Goal: Task Accomplishment & Management: Use online tool/utility

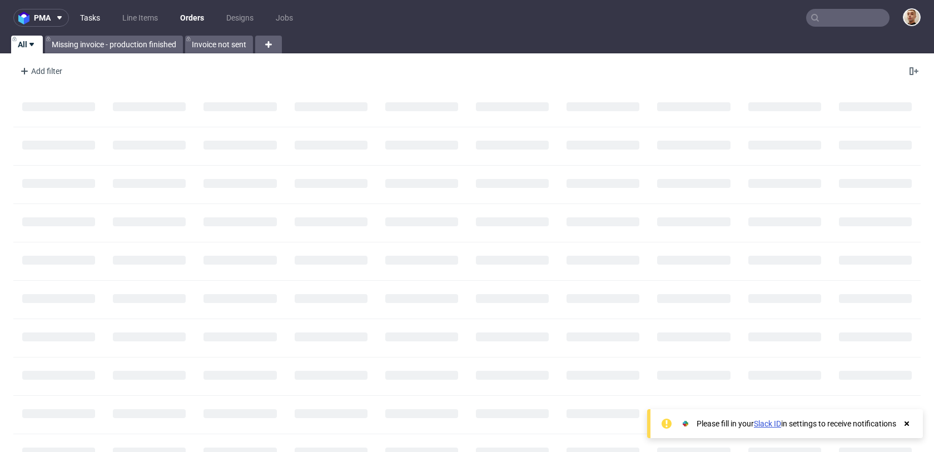
click at [101, 18] on link "Tasks" at bounding box center [89, 18] width 33 height 18
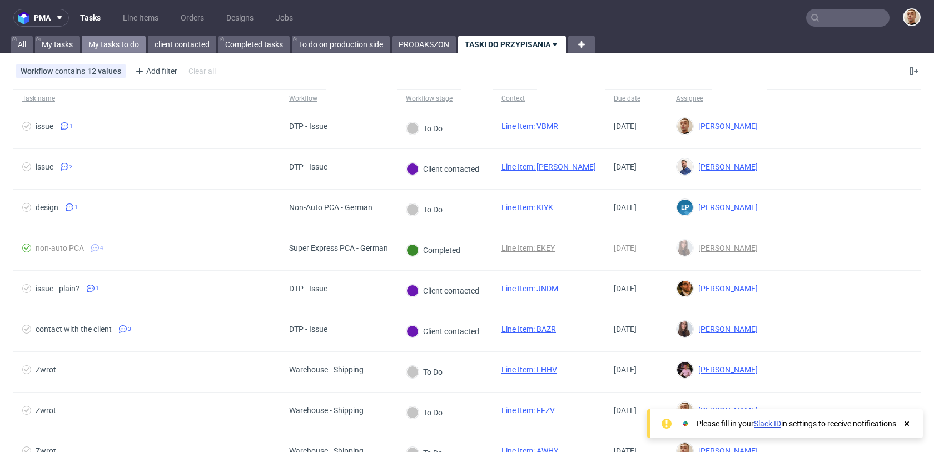
click at [134, 42] on link "My tasks to do" at bounding box center [114, 45] width 64 height 18
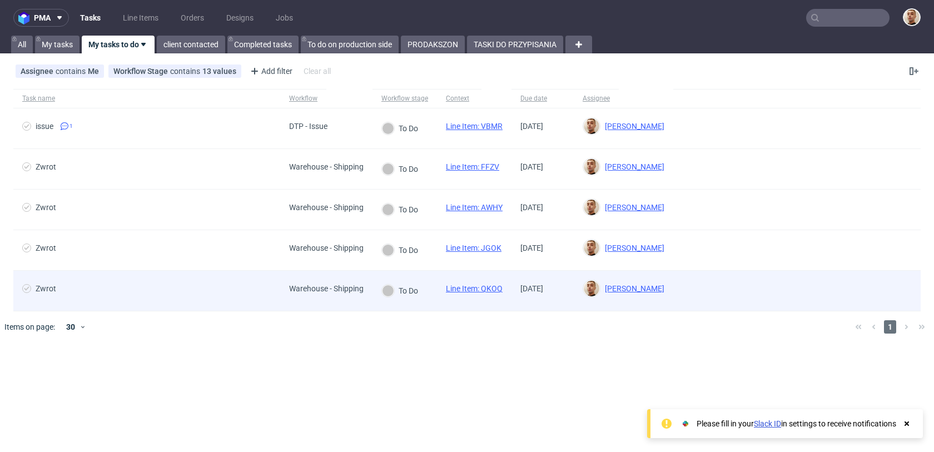
click at [221, 284] on span "Zwrot" at bounding box center [146, 290] width 249 height 13
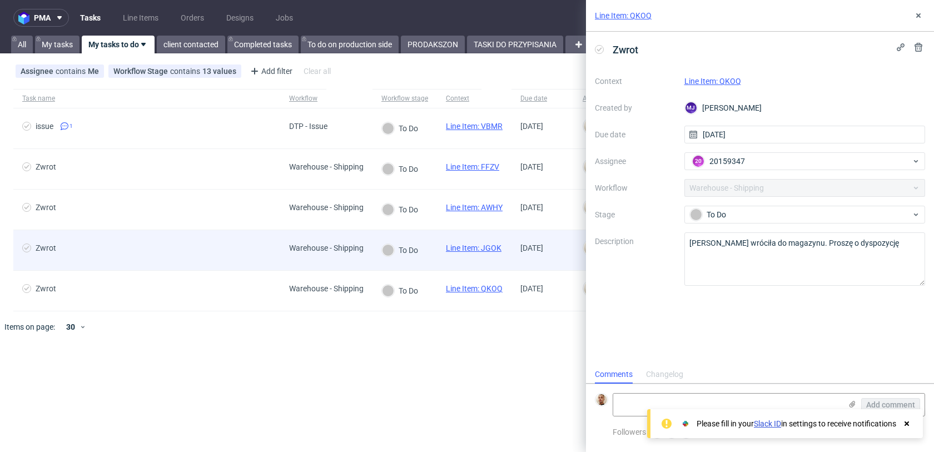
scroll to position [9, 0]
click at [221, 251] on span "Zwrot" at bounding box center [146, 250] width 249 height 13
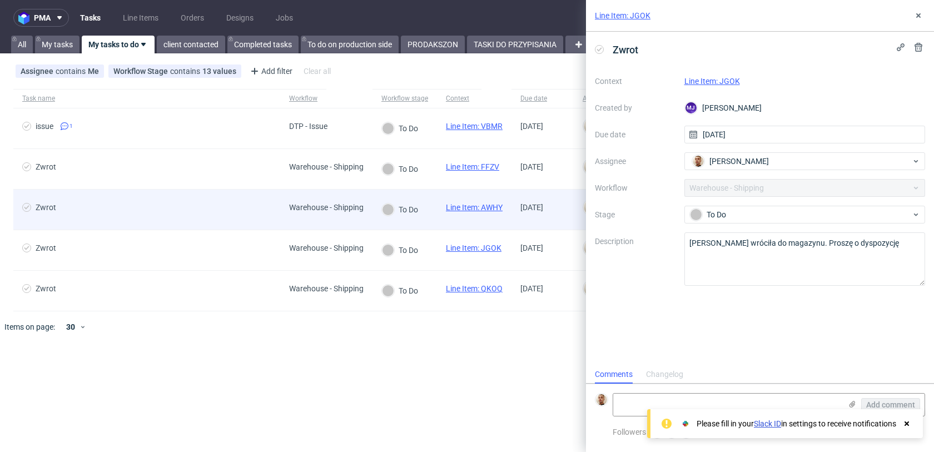
scroll to position [9, 0]
click at [223, 217] on div "Zwrot" at bounding box center [146, 210] width 267 height 40
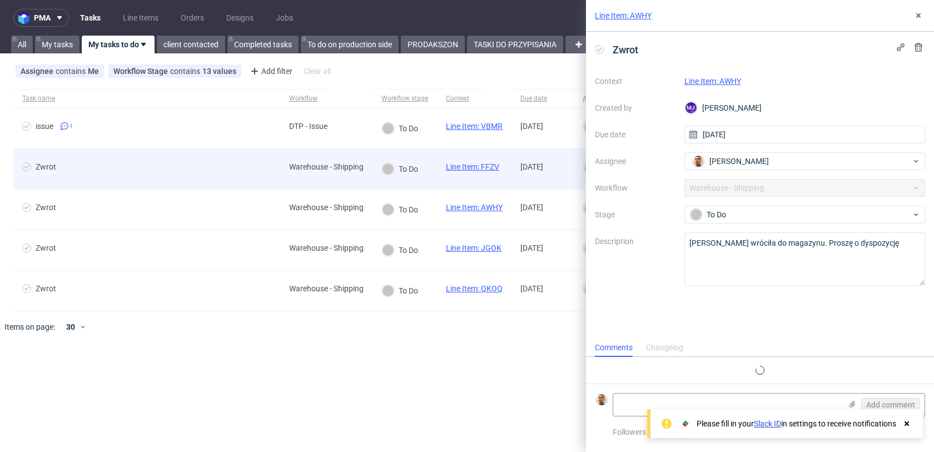
scroll to position [9, 0]
click at [220, 177] on div "Zwrot" at bounding box center [146, 169] width 267 height 40
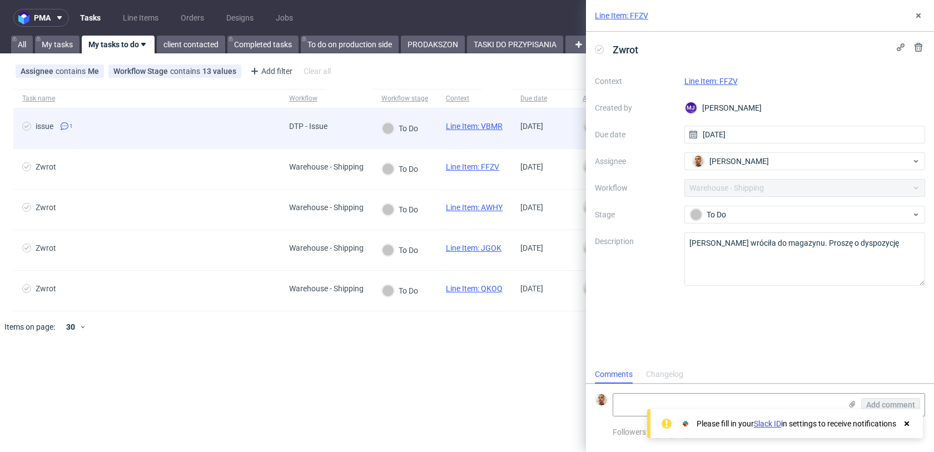
click at [222, 138] on div "issue 1" at bounding box center [146, 128] width 267 height 40
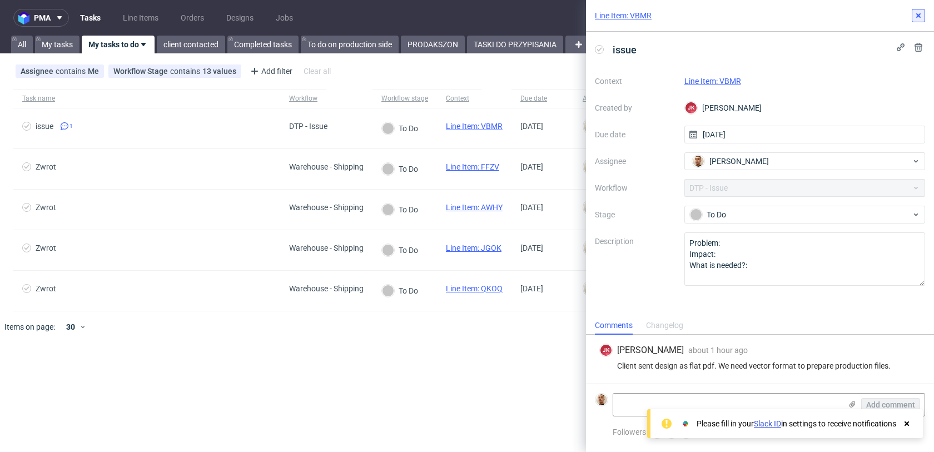
click at [917, 14] on use at bounding box center [919, 15] width 4 height 4
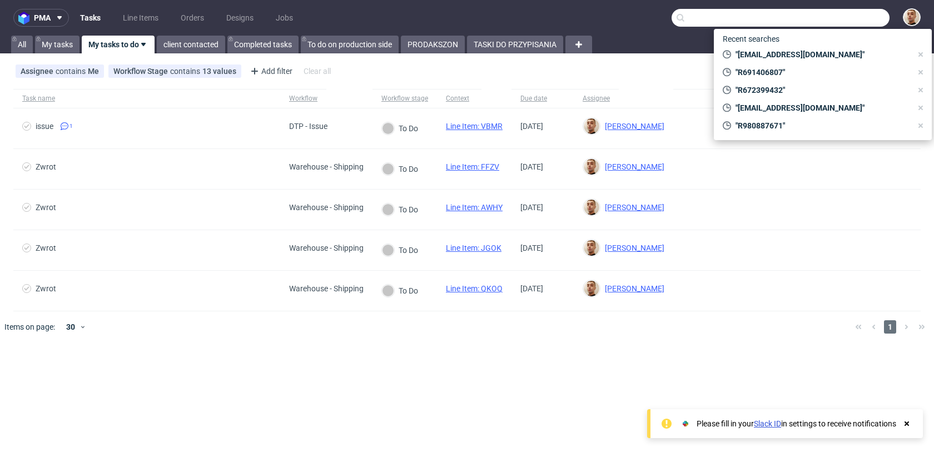
click at [874, 18] on input "text" at bounding box center [781, 18] width 218 height 18
paste input "info@lolingo.de"
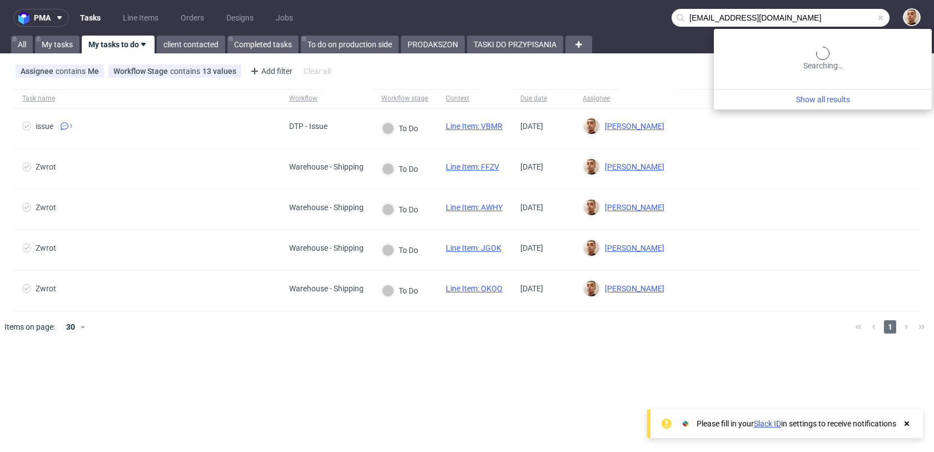
type input "info@lolingo.de"
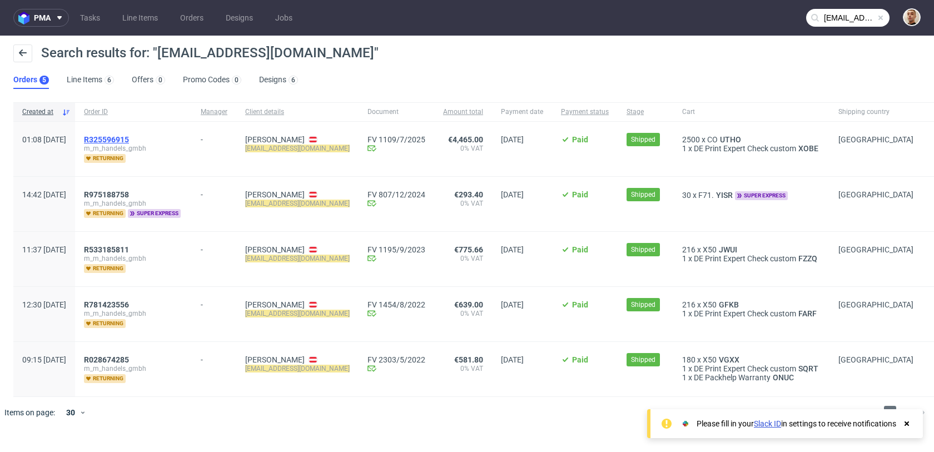
click at [129, 137] on span "R325596915" at bounding box center [106, 139] width 45 height 9
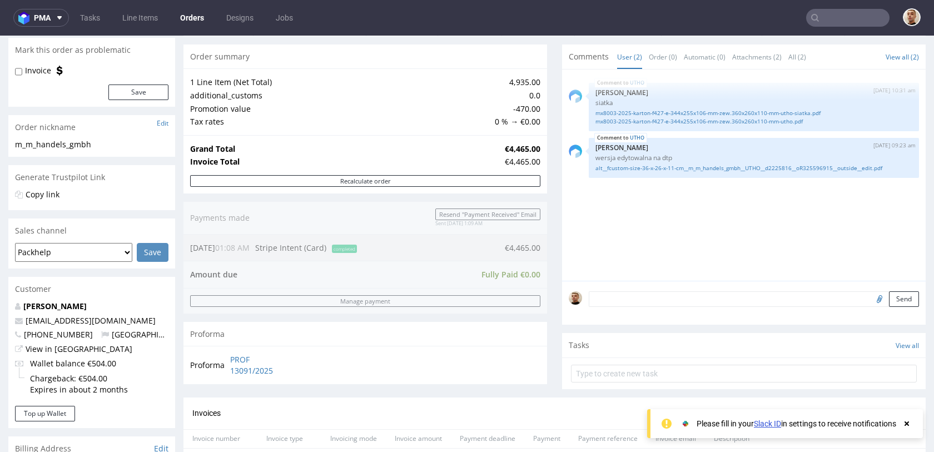
scroll to position [89, 0]
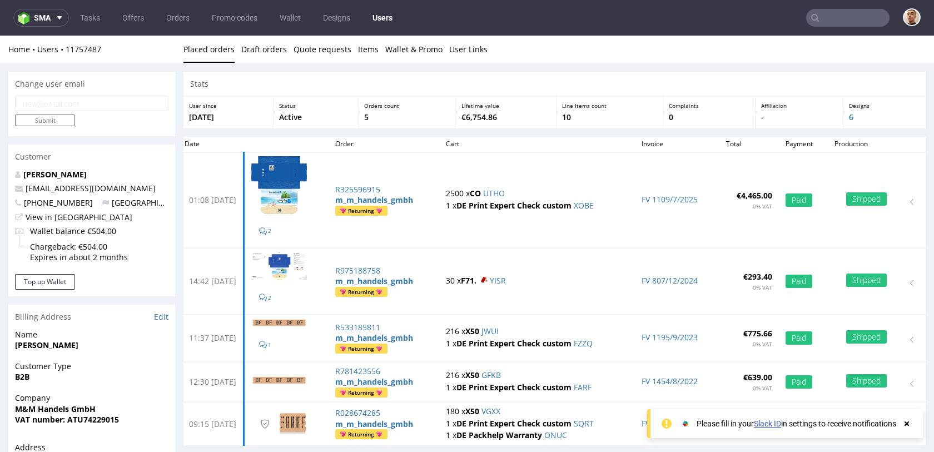
click at [92, 99] on input "email" at bounding box center [92, 104] width 154 height 16
paste input "info@emoro.at"
type input "info@emoro.at"
click at [61, 119] on input "Submit" at bounding box center [45, 121] width 60 height 12
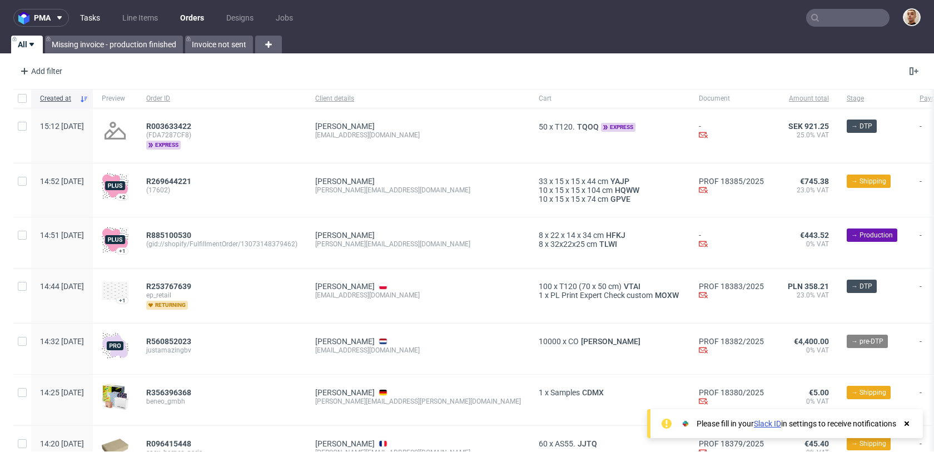
click at [92, 12] on link "Tasks" at bounding box center [89, 18] width 33 height 18
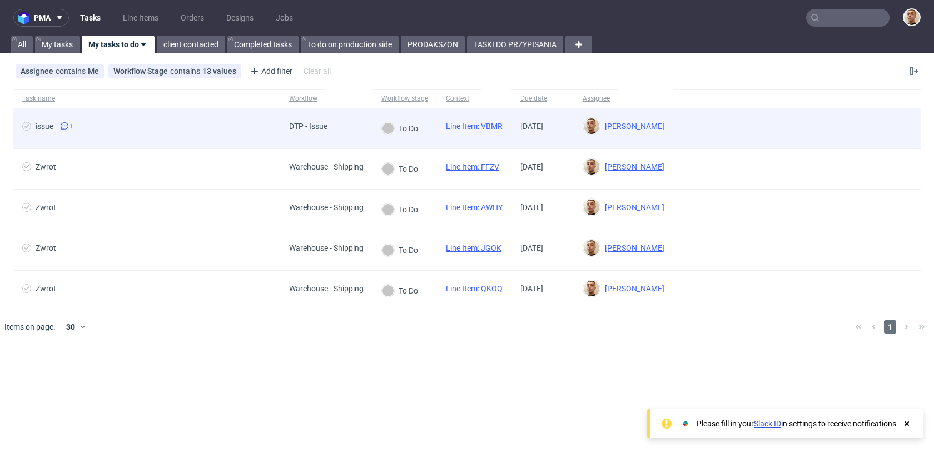
click at [241, 123] on span "issue 1" at bounding box center [146, 128] width 249 height 13
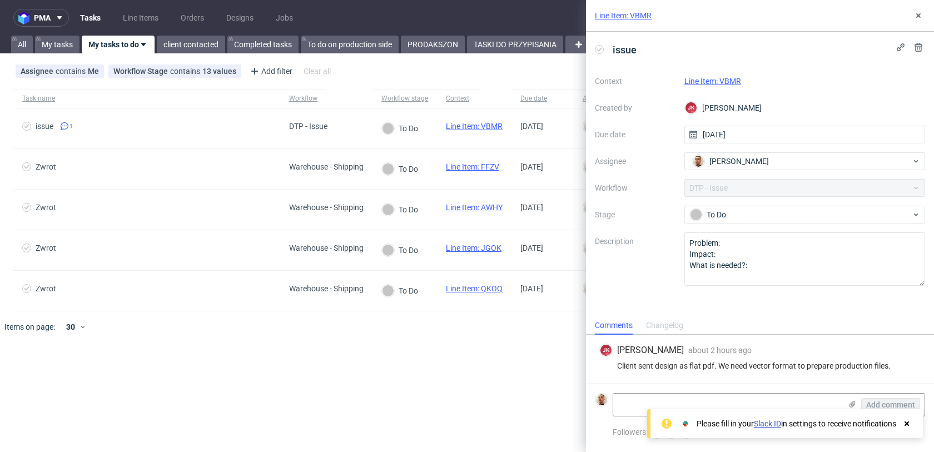
click at [702, 80] on link "Line Item: VBMR" at bounding box center [713, 81] width 57 height 9
click at [795, 401] on textarea at bounding box center [727, 405] width 228 height 22
paste textarea "https://app-eu1.hubspot.com/contacts/25600958/record/0-5/216006012135/"
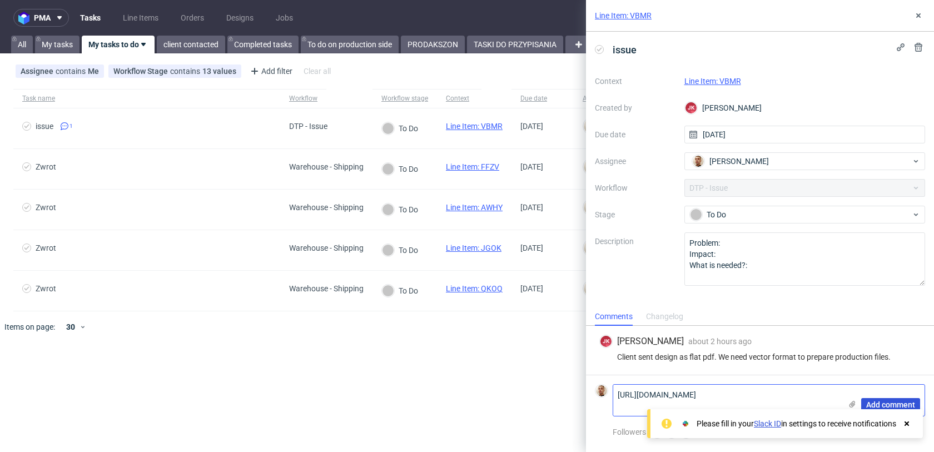
type textarea "https://app-eu1.hubspot.com/contacts/25600958/record/0-5/216006012135/"
click at [881, 398] on button "Add comment" at bounding box center [890, 404] width 59 height 13
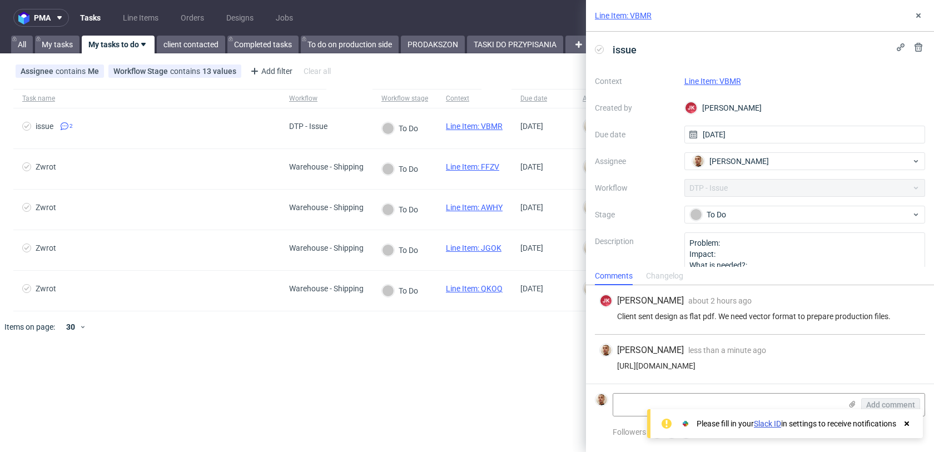
click at [758, 226] on div "Context Line Item: VBMR Created by JK Jan Kocik Due date 29/08/2025 Assignee Ba…" at bounding box center [760, 179] width 330 height 214
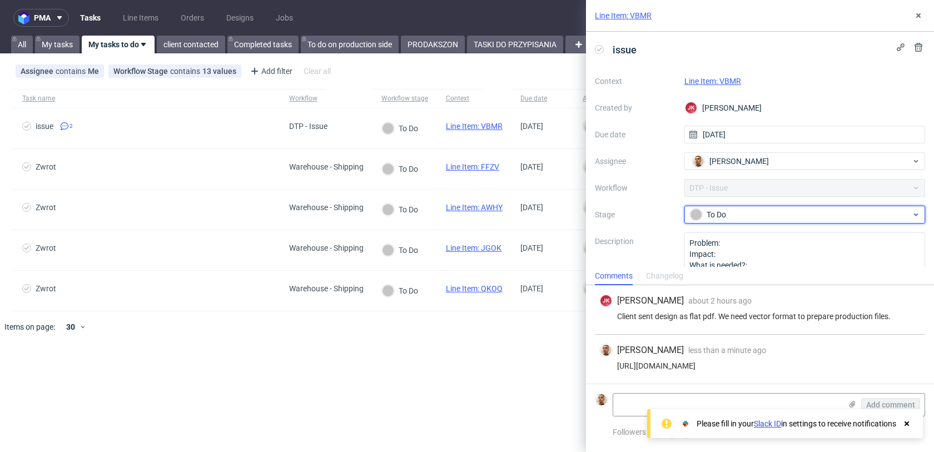
click at [756, 211] on div "To Do" at bounding box center [800, 215] width 221 height 12
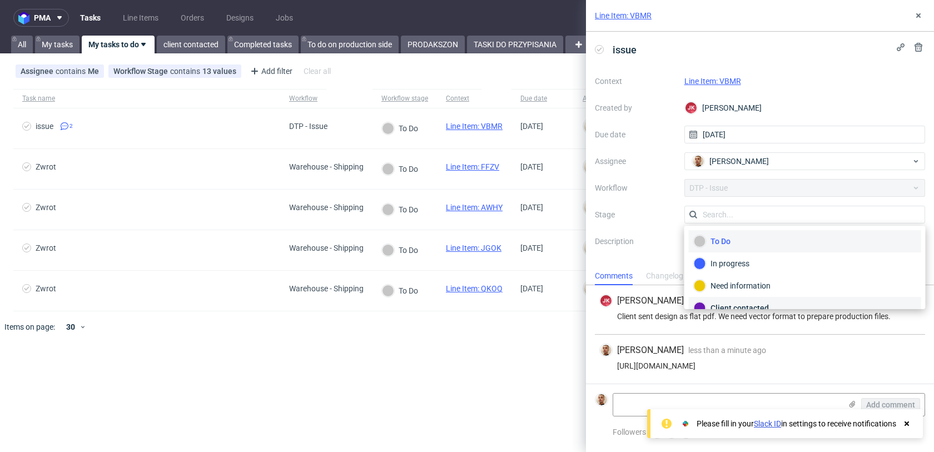
click at [722, 301] on div "Client contacted" at bounding box center [805, 308] width 232 height 22
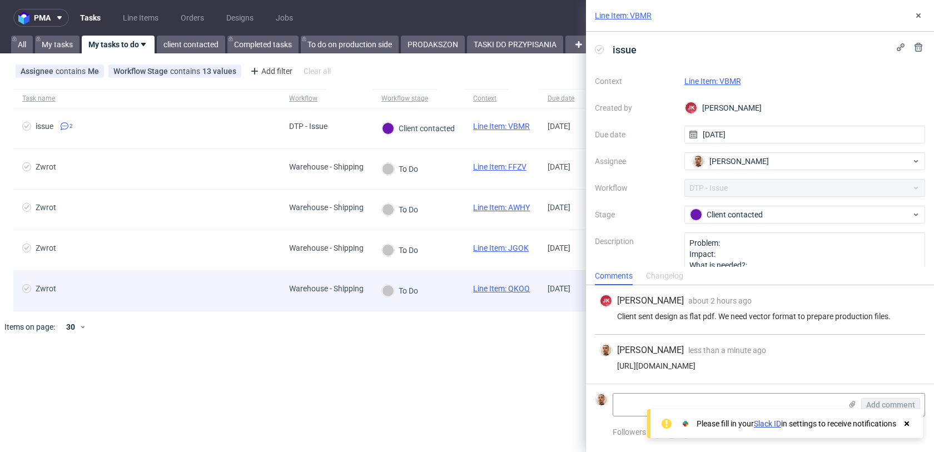
click at [316, 300] on div "Warehouse - Shipping" at bounding box center [326, 291] width 92 height 40
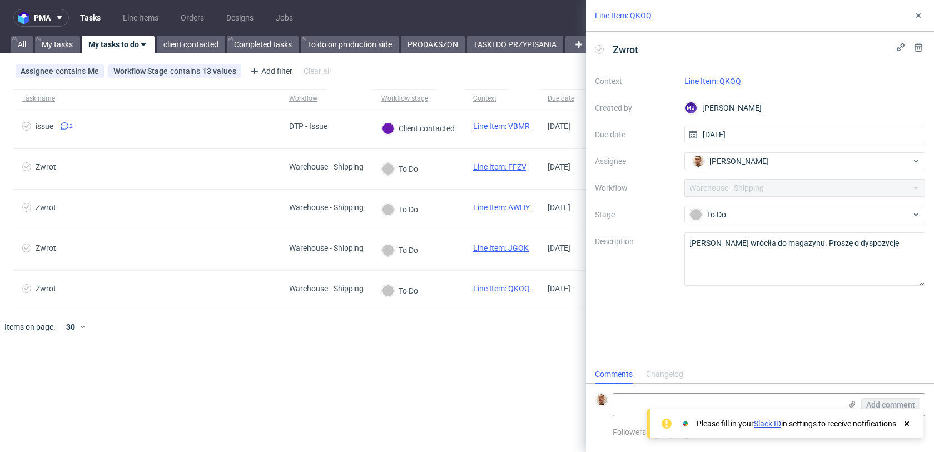
scroll to position [9, 0]
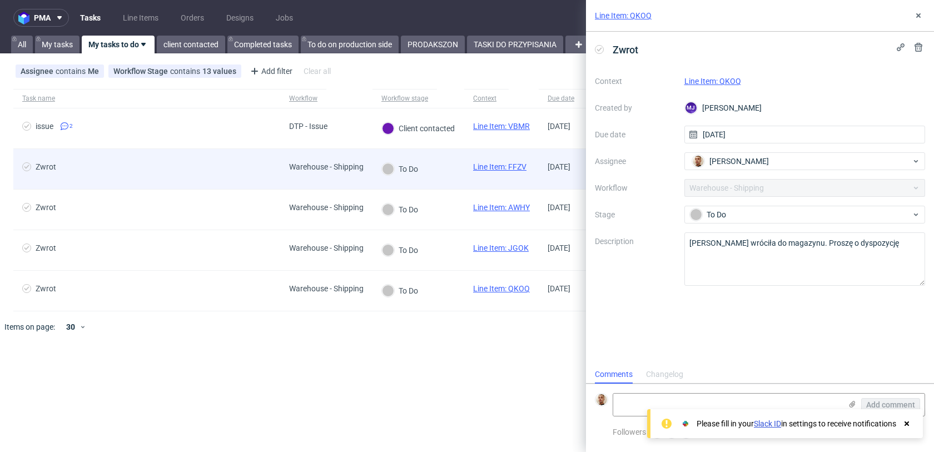
click at [312, 177] on div "Warehouse - Shipping" at bounding box center [326, 169] width 92 height 40
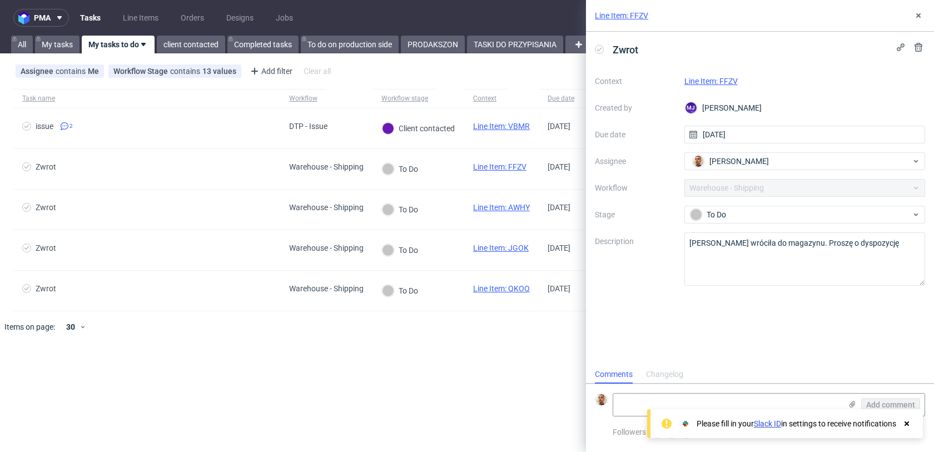
scroll to position [9, 0]
click at [719, 81] on link "Line Item: FFZV" at bounding box center [711, 81] width 53 height 9
click at [700, 396] on textarea at bounding box center [727, 405] width 228 height 22
paste textarea "https://app-eu1.hubspot.com/contacts/25600958/record/0-5/216006013115/"
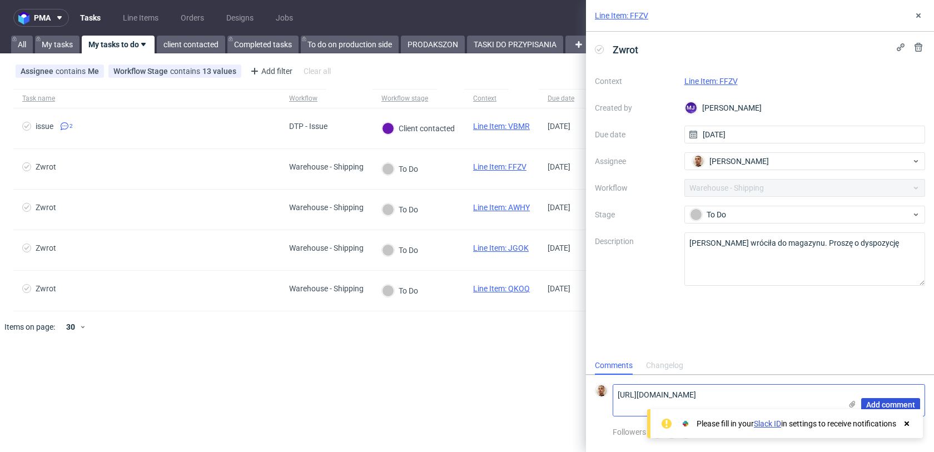
type textarea "https://app-eu1.hubspot.com/contacts/25600958/record/0-5/216006013115/"
click at [877, 407] on span "Add comment" at bounding box center [890, 405] width 49 height 8
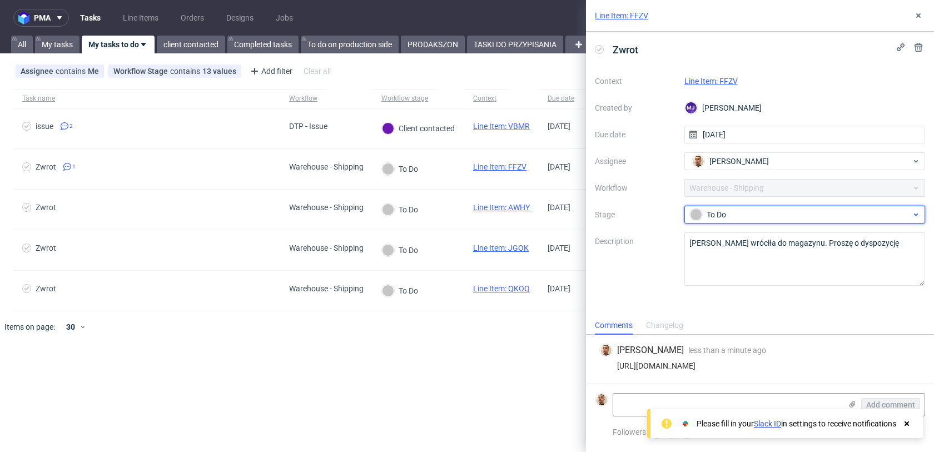
click at [750, 216] on div "To Do" at bounding box center [800, 215] width 221 height 12
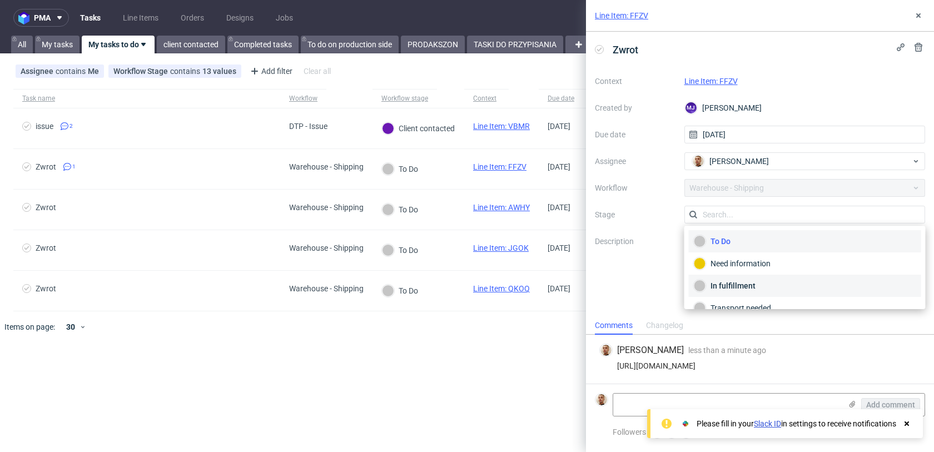
click at [738, 288] on div "In fulfillment" at bounding box center [805, 286] width 222 height 12
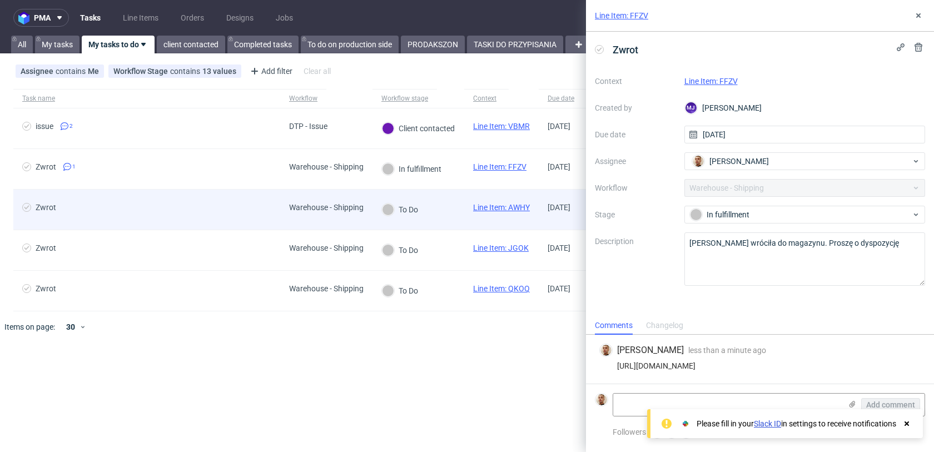
click at [439, 221] on div "To Do" at bounding box center [419, 210] width 92 height 41
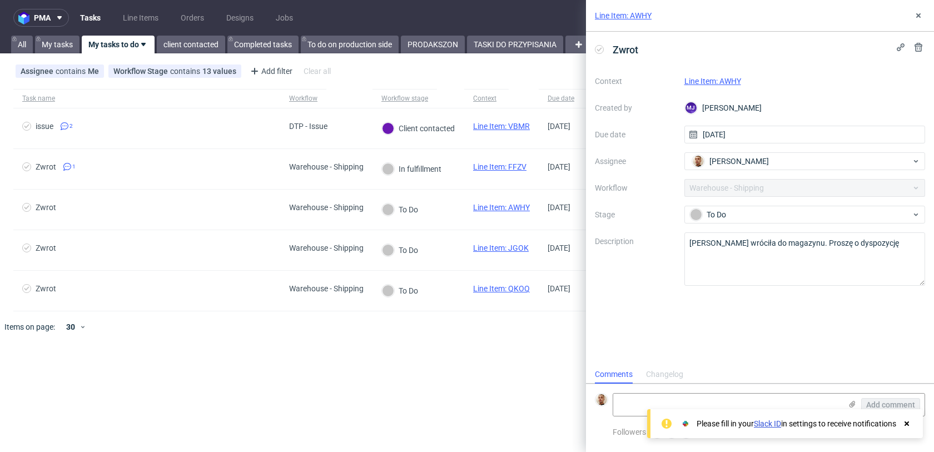
scroll to position [9, 0]
click at [732, 80] on link "Line Item: AWHY" at bounding box center [713, 81] width 57 height 9
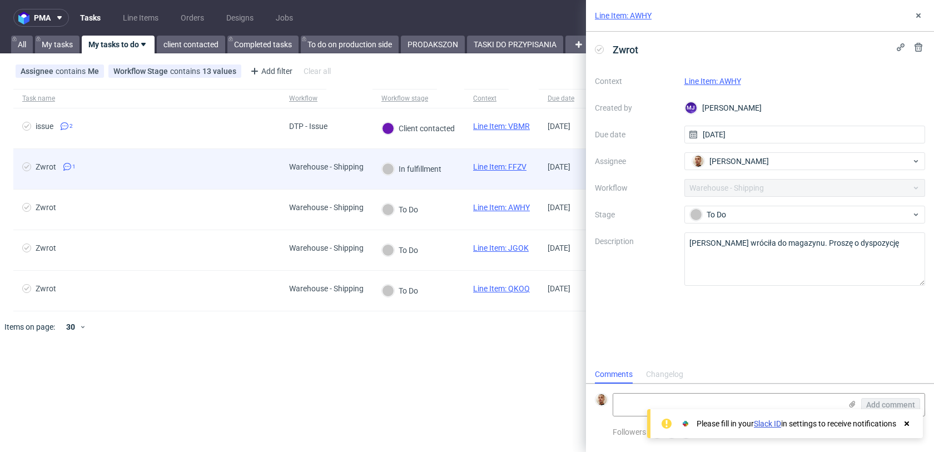
click at [400, 161] on div "In fulfillment" at bounding box center [412, 169] width 78 height 40
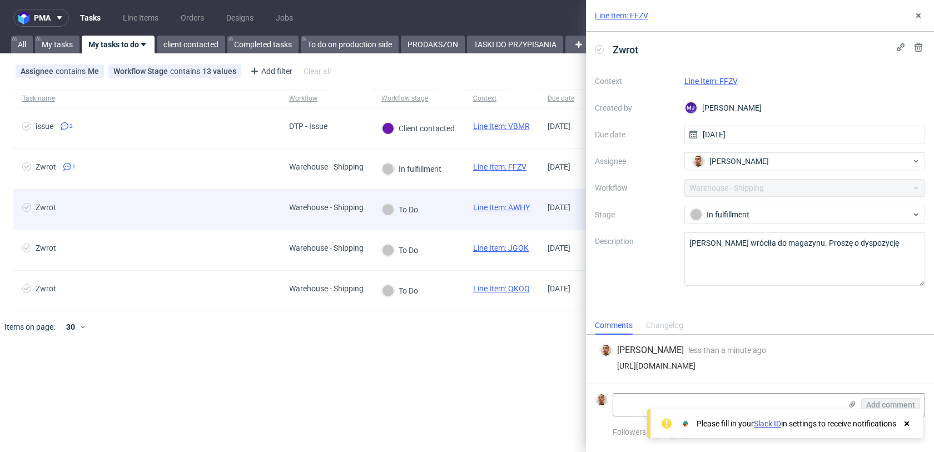
click at [410, 196] on div "To Do" at bounding box center [400, 210] width 55 height 40
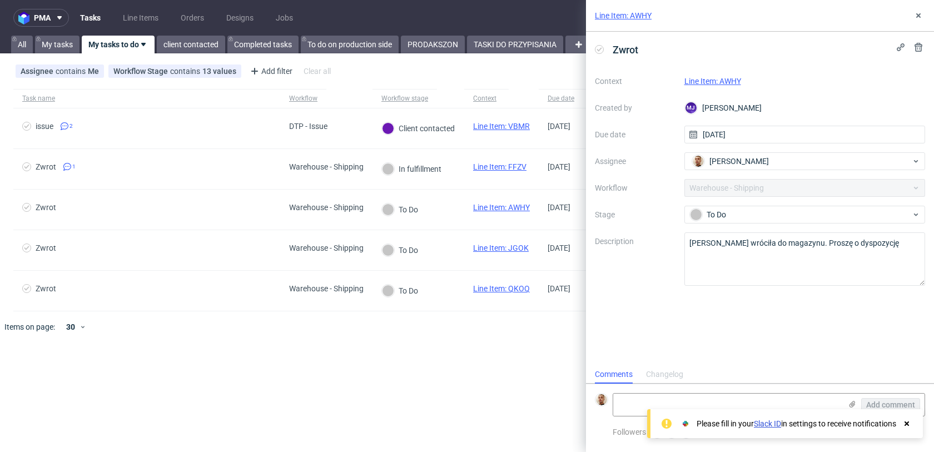
scroll to position [9, 0]
click at [746, 407] on textarea at bounding box center [727, 405] width 228 height 22
paste textarea "https://app-eu1.hubspot.com/contacts/25600958/record/0-5/216580979910/"
type textarea "https://app-eu1.hubspot.com/contacts/25600958/record/0-5/216580979910/"
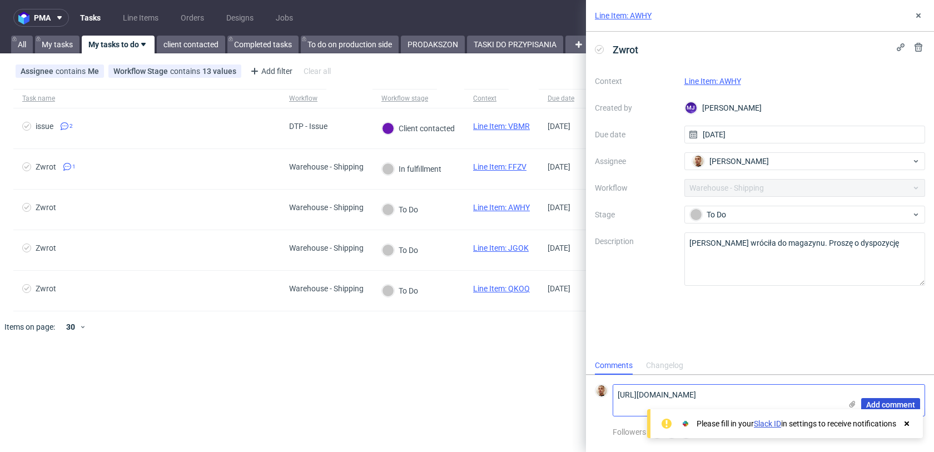
click at [880, 405] on span "Add comment" at bounding box center [890, 405] width 49 height 8
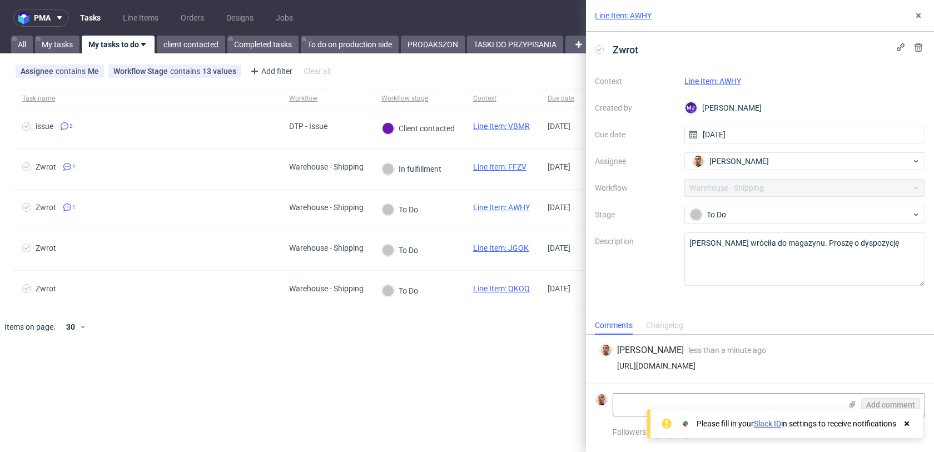
click at [734, 202] on div "Context Line Item: AWHY Created by MJ Maciej Jankowski Due date 29/08/2025 Assi…" at bounding box center [760, 179] width 330 height 214
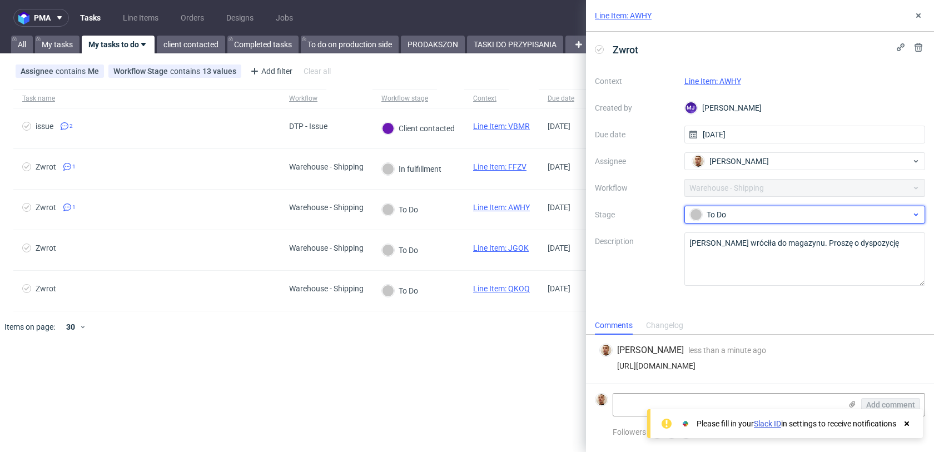
click at [734, 216] on div "To Do" at bounding box center [800, 215] width 221 height 12
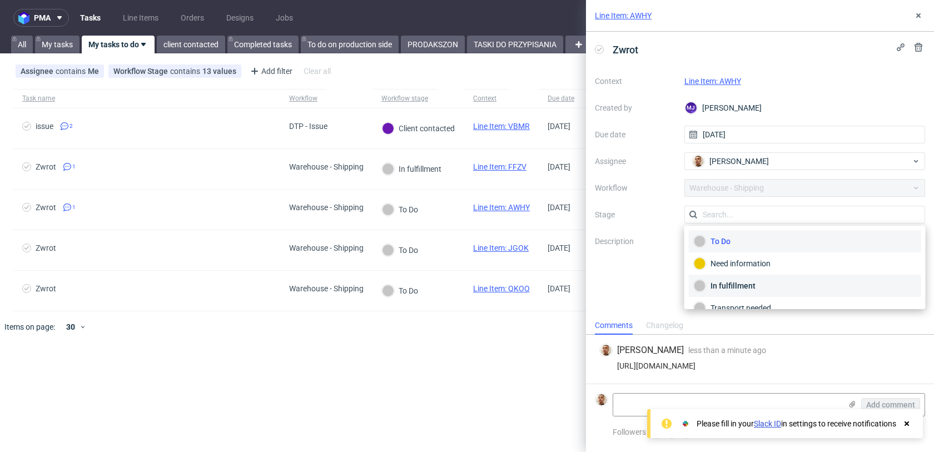
click at [721, 279] on div "In fulfillment" at bounding box center [805, 286] width 232 height 22
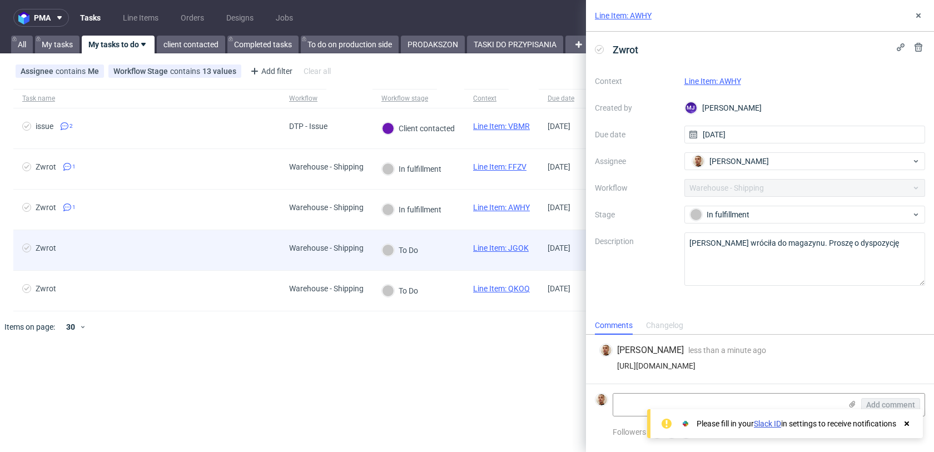
click at [445, 242] on div "To Do" at bounding box center [419, 250] width 92 height 41
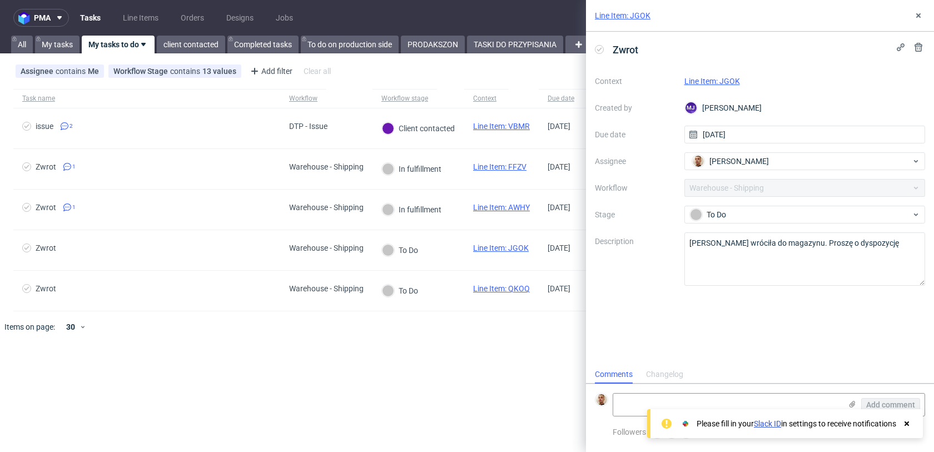
scroll to position [9, 0]
click at [719, 78] on link "Line Item: JGOK" at bounding box center [713, 81] width 56 height 9
click at [719, 403] on textarea at bounding box center [727, 405] width 228 height 22
paste textarea "https://app-eu1.hubspot.com/contacts/25600958/record/0-5/216478879959/"
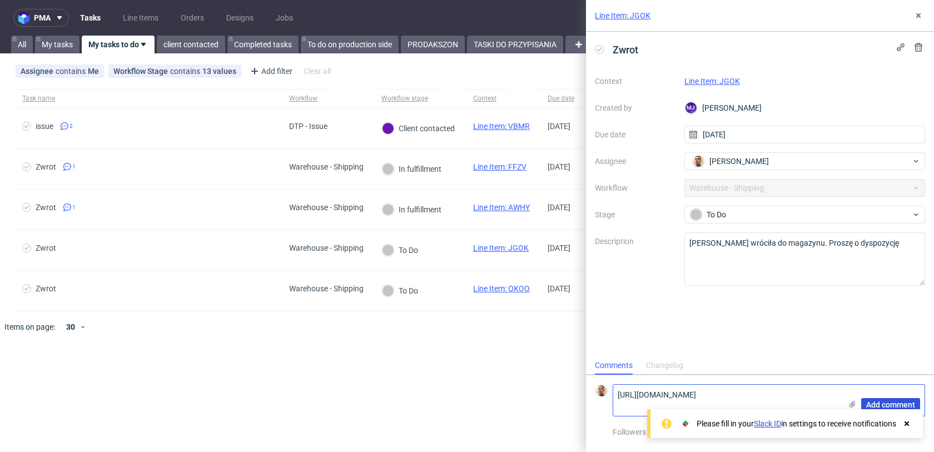
type textarea "https://app-eu1.hubspot.com/contacts/25600958/record/0-5/216478879959/"
click at [872, 399] on button "Add comment" at bounding box center [890, 404] width 59 height 13
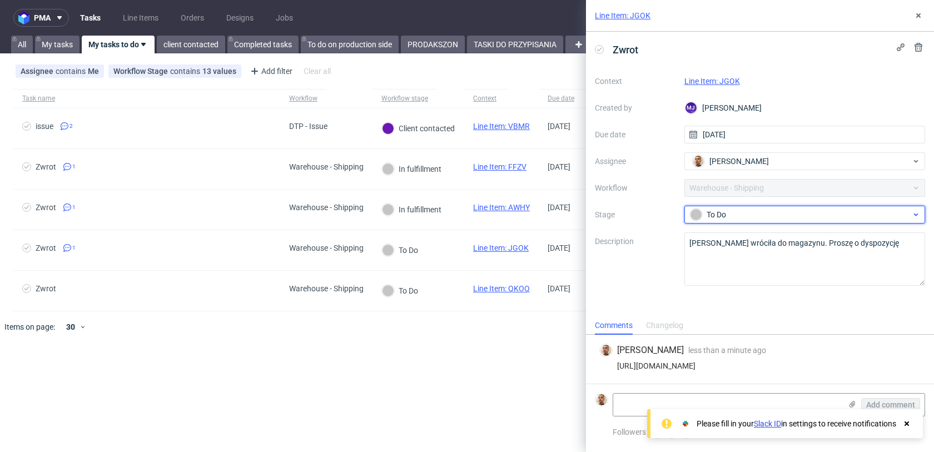
click at [746, 209] on div "To Do" at bounding box center [800, 215] width 221 height 12
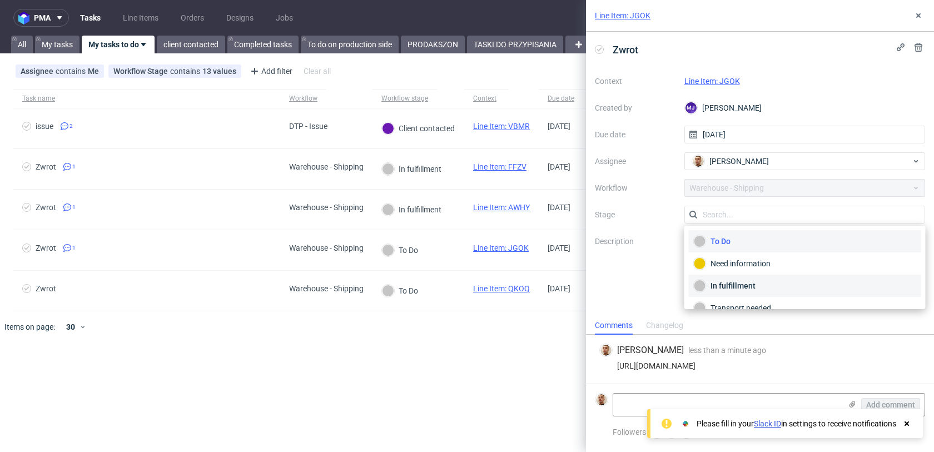
click at [736, 284] on div "In fulfillment" at bounding box center [805, 286] width 222 height 12
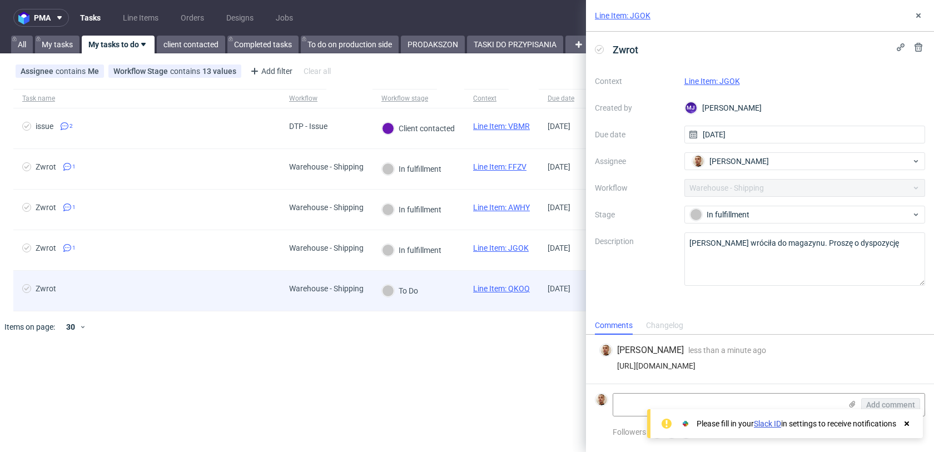
click at [394, 273] on div "To Do" at bounding box center [400, 291] width 55 height 40
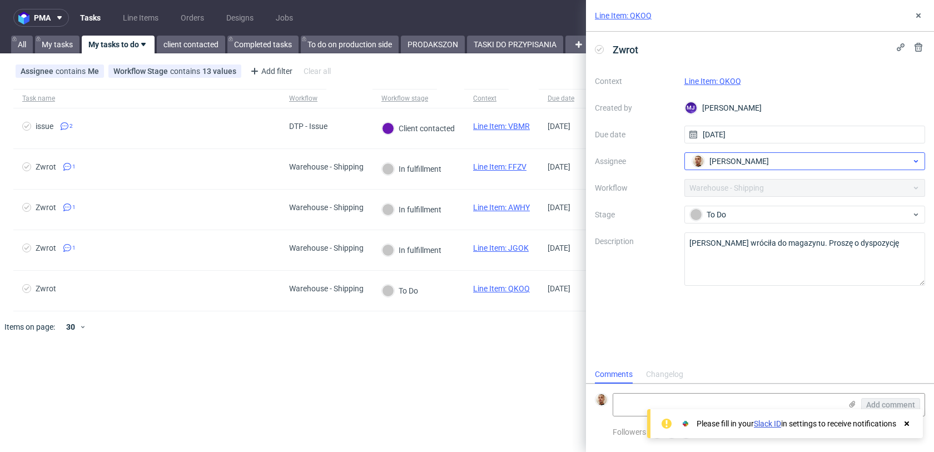
scroll to position [9, 0]
click at [729, 82] on link "Line Item: QKOQ" at bounding box center [713, 81] width 57 height 9
click at [728, 407] on textarea at bounding box center [727, 405] width 228 height 22
paste textarea "https://app-eu1.hubspot.com/contacts/25600958/record/0-5/216675524811/"
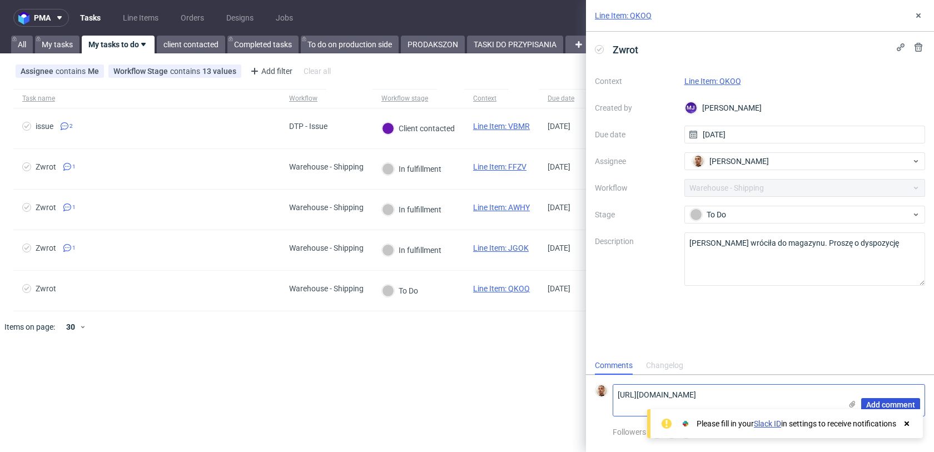
type textarea "https://app-eu1.hubspot.com/contacts/25600958/record/0-5/216675524811/"
click at [897, 404] on span "Add comment" at bounding box center [890, 405] width 49 height 8
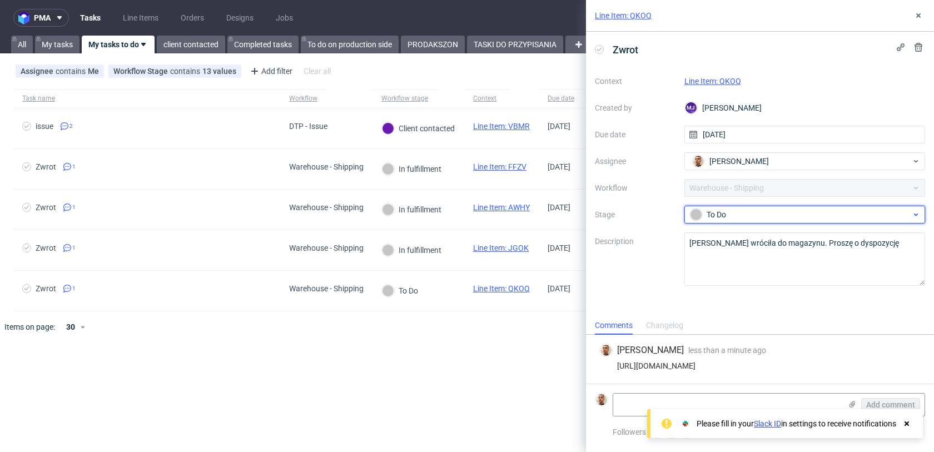
click at [741, 212] on div "To Do" at bounding box center [800, 215] width 221 height 12
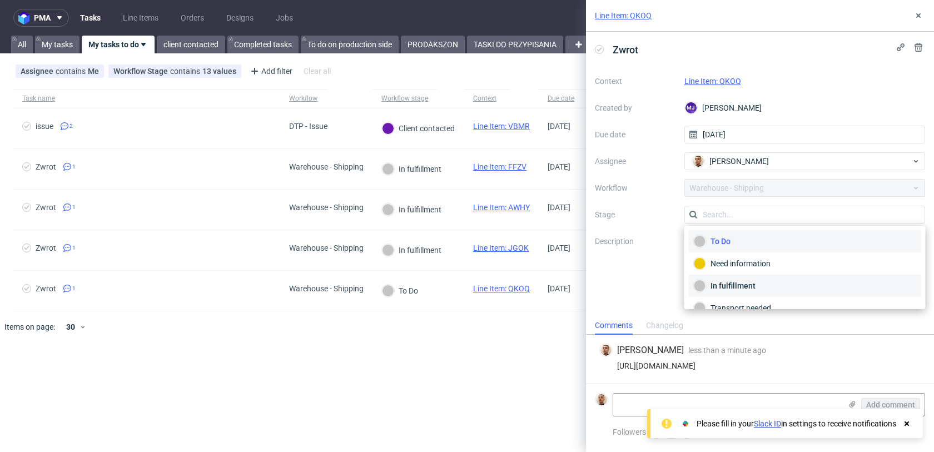
click at [729, 288] on div "In fulfillment" at bounding box center [805, 286] width 222 height 12
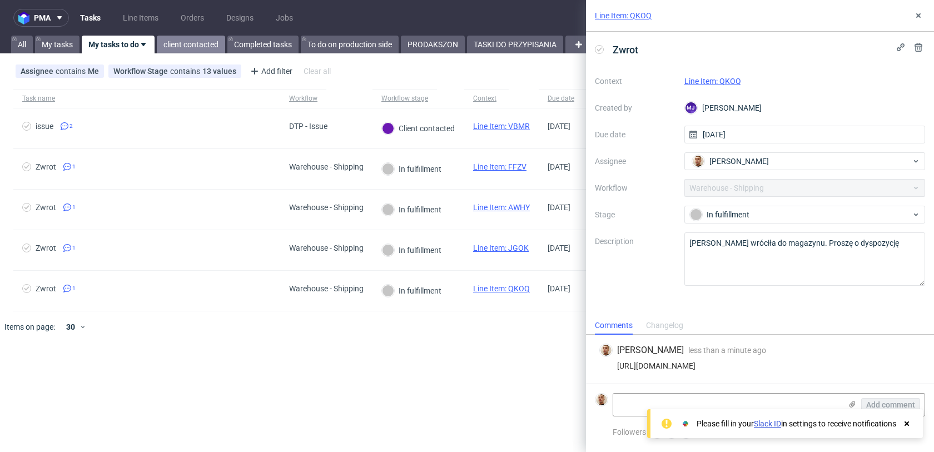
click at [200, 45] on link "client contacted" at bounding box center [191, 45] width 68 height 18
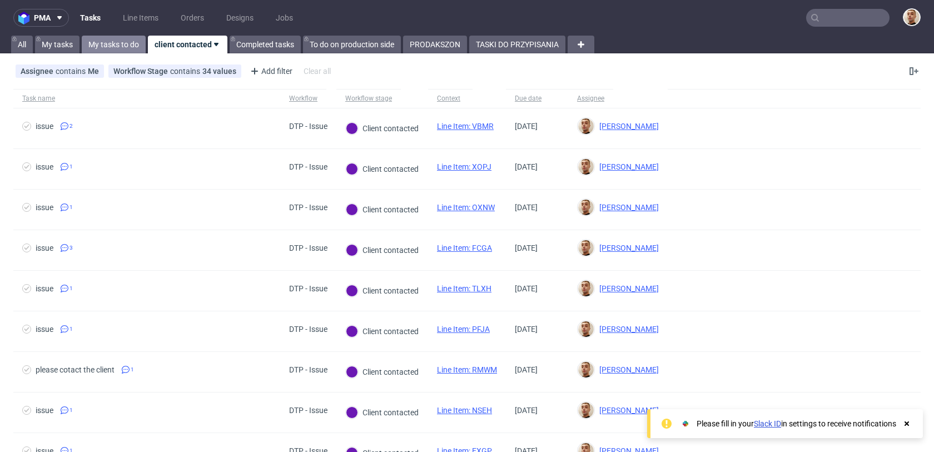
click at [134, 42] on link "My tasks to do" at bounding box center [114, 45] width 64 height 18
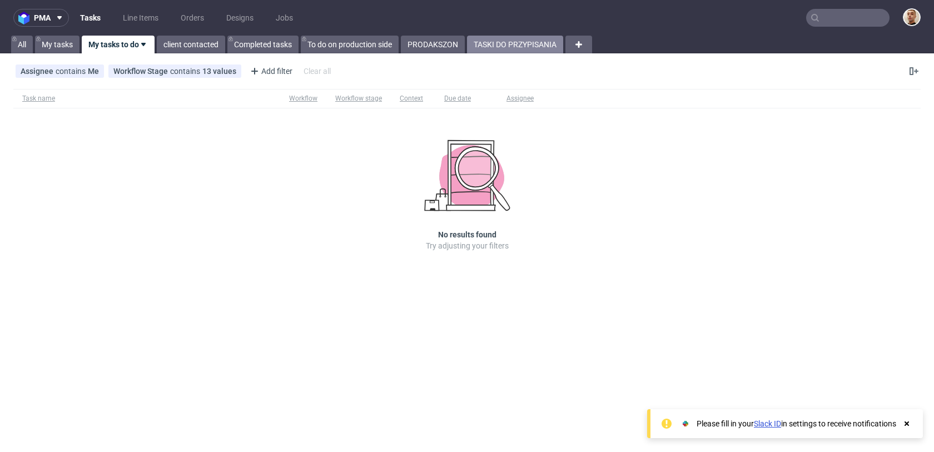
click at [528, 44] on link "TASKI DO PRZYPISANIA" at bounding box center [515, 45] width 96 height 18
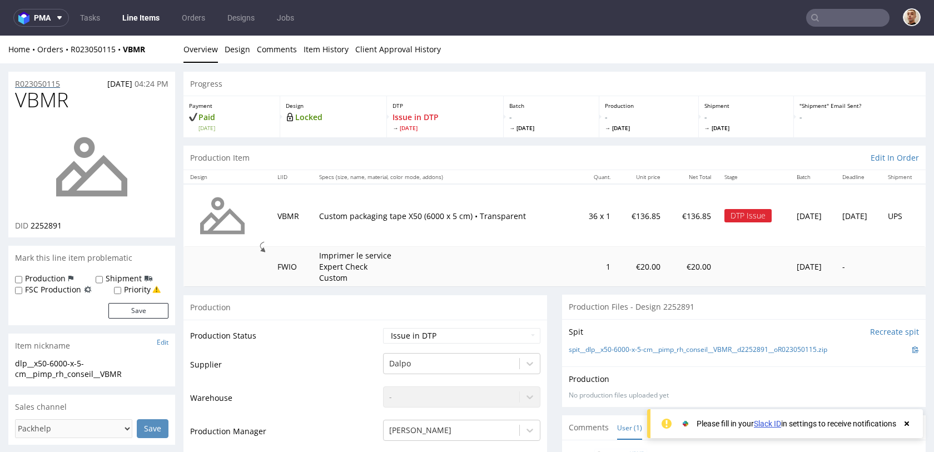
drag, startPoint x: 63, startPoint y: 78, endPoint x: 44, endPoint y: 78, distance: 18.9
click at [42, 79] on div "R023050115 25.08.2025 04:24 PM" at bounding box center [91, 81] width 167 height 18
click at [72, 86] on div "R023050115 25.08.2025 04:24 PM" at bounding box center [91, 81] width 167 height 18
drag, startPoint x: 70, startPoint y: 85, endPoint x: 14, endPoint y: 83, distance: 56.2
click at [14, 83] on div "R023050115 25.08.2025 04:24 PM" at bounding box center [91, 81] width 167 height 18
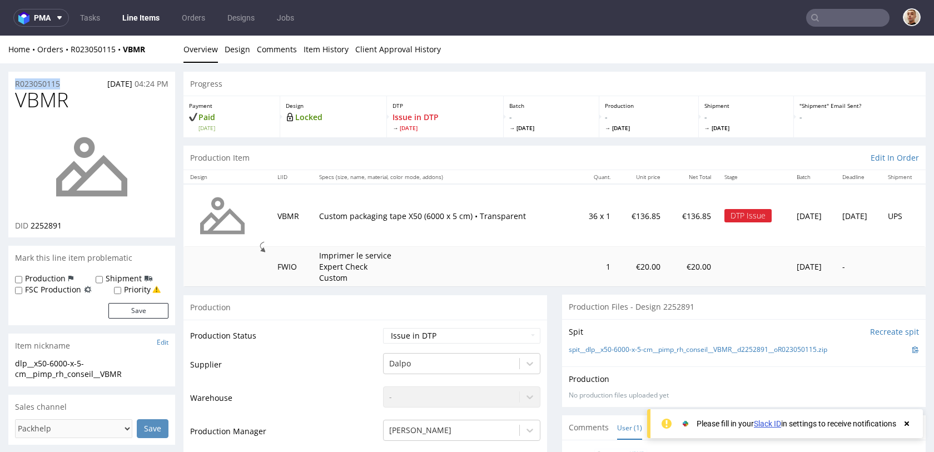
copy p "R023050115"
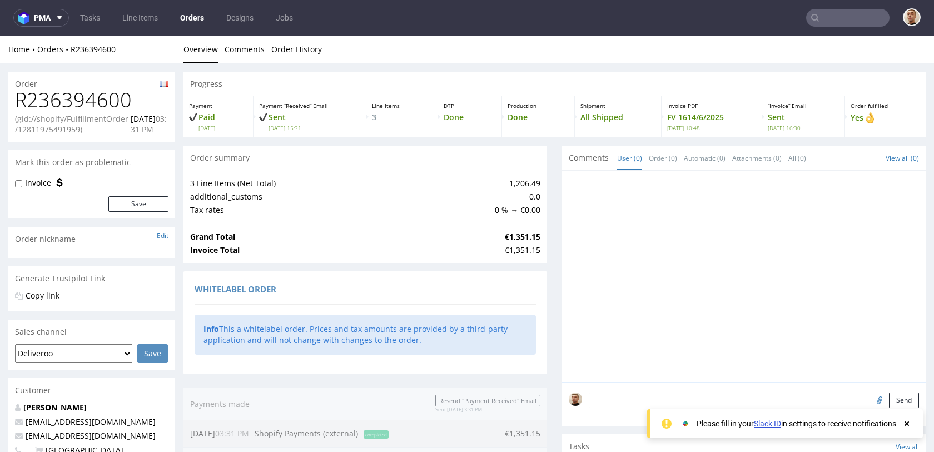
click at [89, 96] on h1 "R236394600" at bounding box center [92, 100] width 154 height 22
copy h1 "R236394600"
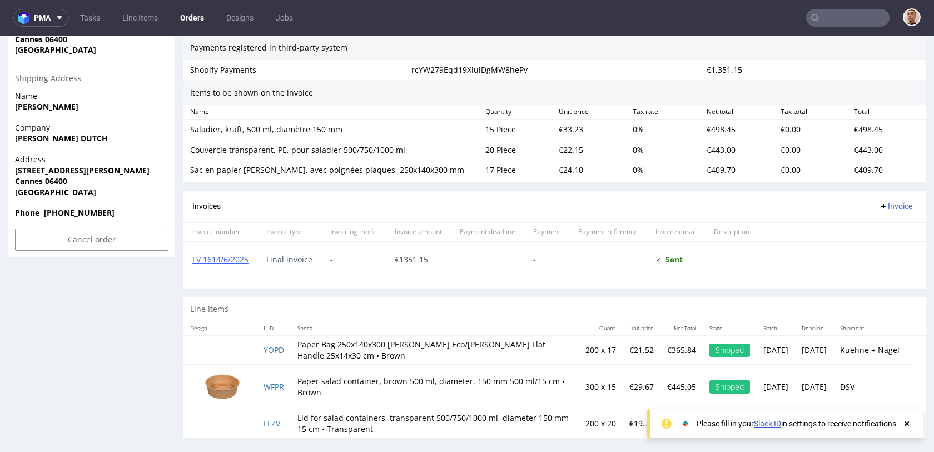
scroll to position [666, 0]
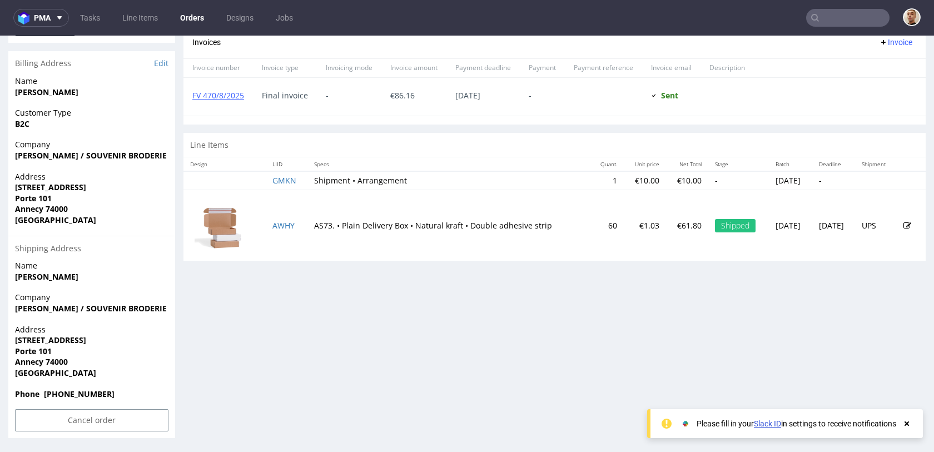
scroll to position [3, 0]
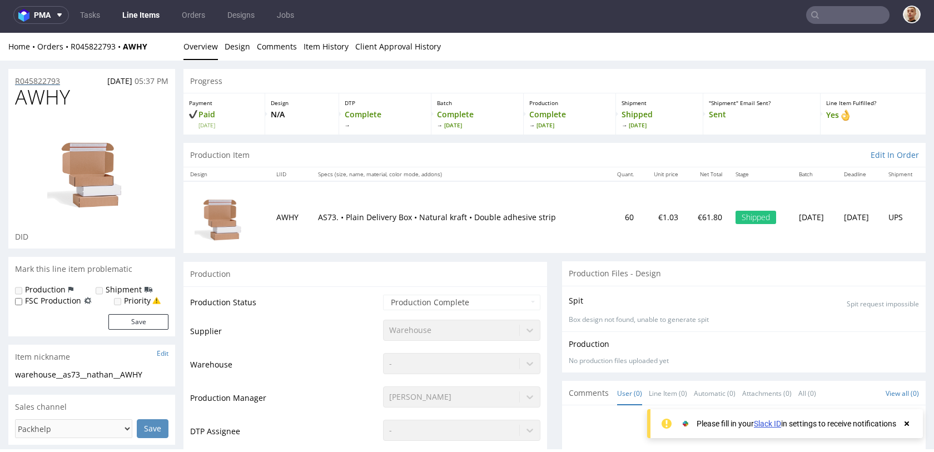
drag, startPoint x: 62, startPoint y: 81, endPoint x: 52, endPoint y: 81, distance: 10.0
click at [72, 78] on div "R045822793 06.08.2025 05:37 PM" at bounding box center [91, 78] width 167 height 18
drag, startPoint x: 69, startPoint y: 81, endPoint x: 3, endPoint y: 78, distance: 65.7
copy p "R045822793"
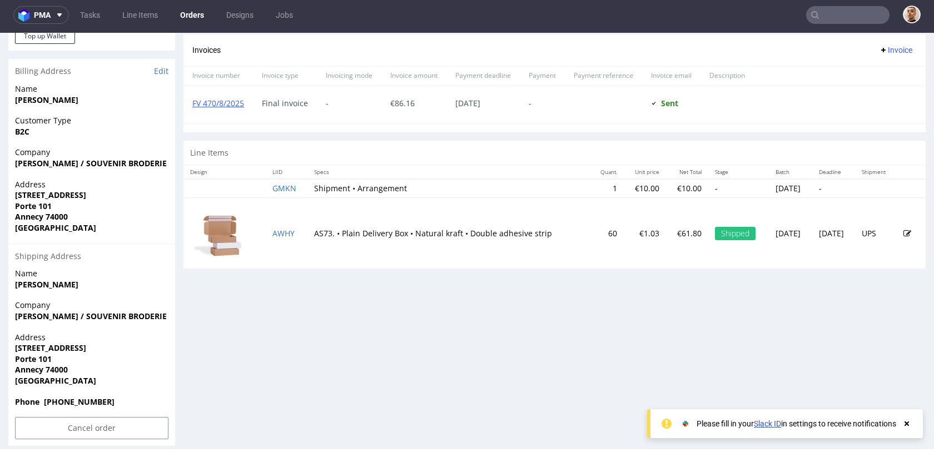
scroll to position [487, 0]
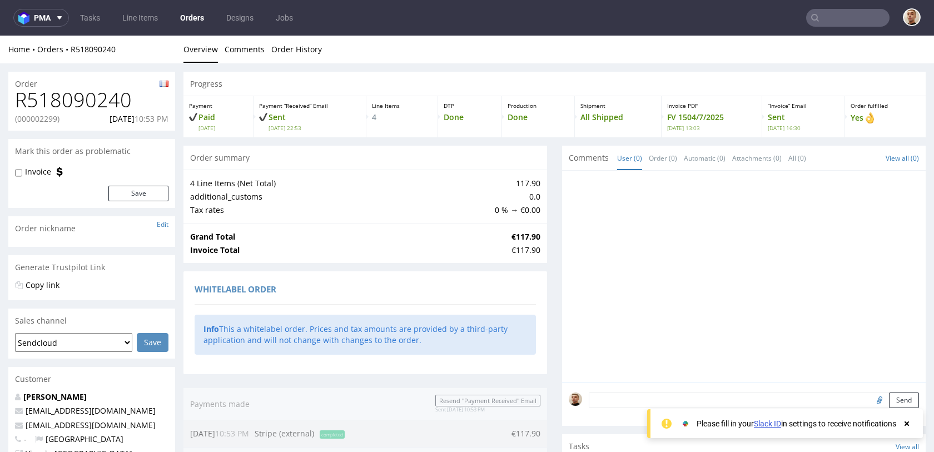
click at [103, 92] on h1 "R518090240" at bounding box center [92, 100] width 154 height 22
copy h1 "R518090240"
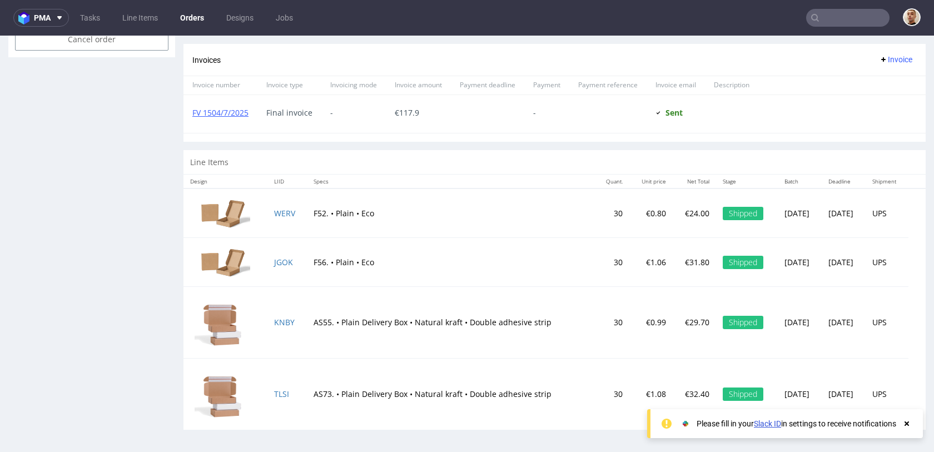
scroll to position [3, 0]
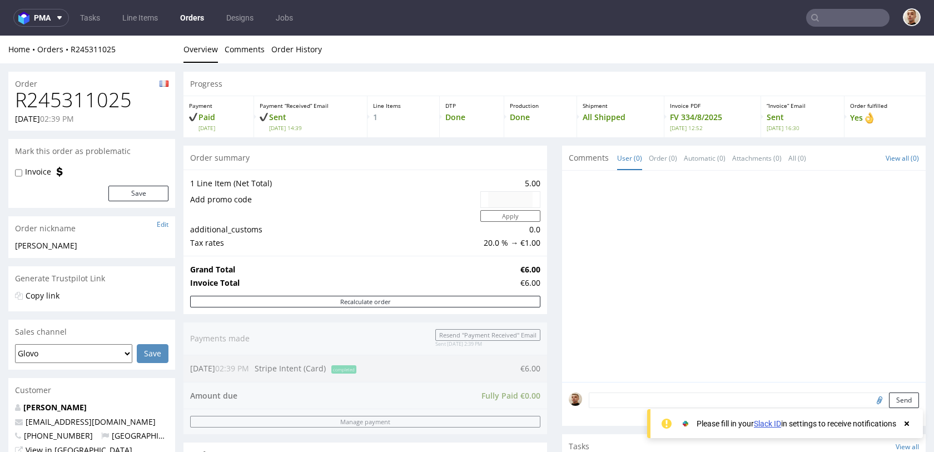
click at [120, 97] on h1 "R245311025" at bounding box center [92, 100] width 154 height 22
copy h1 "R245311025"
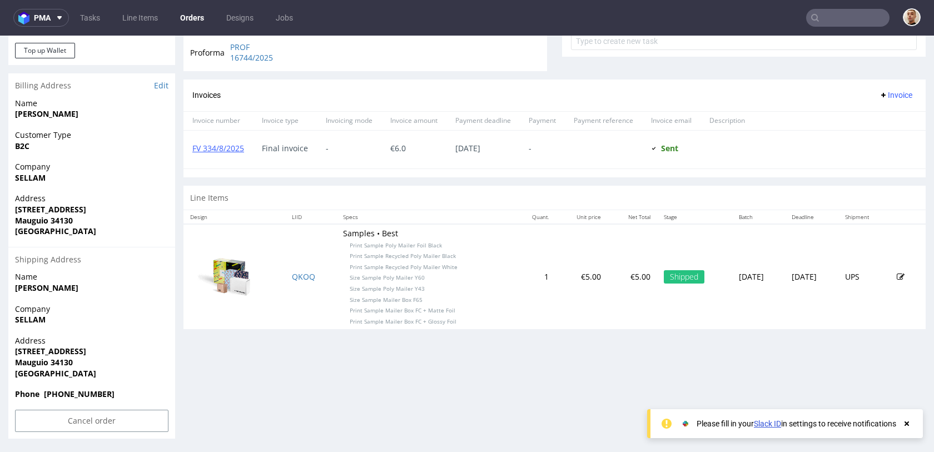
scroll to position [3, 0]
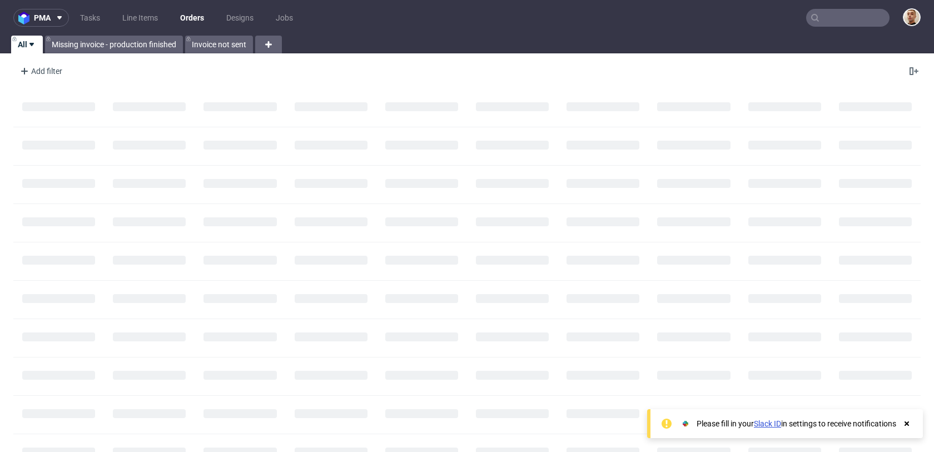
click at [859, 19] on input "text" at bounding box center [847, 18] width 83 height 18
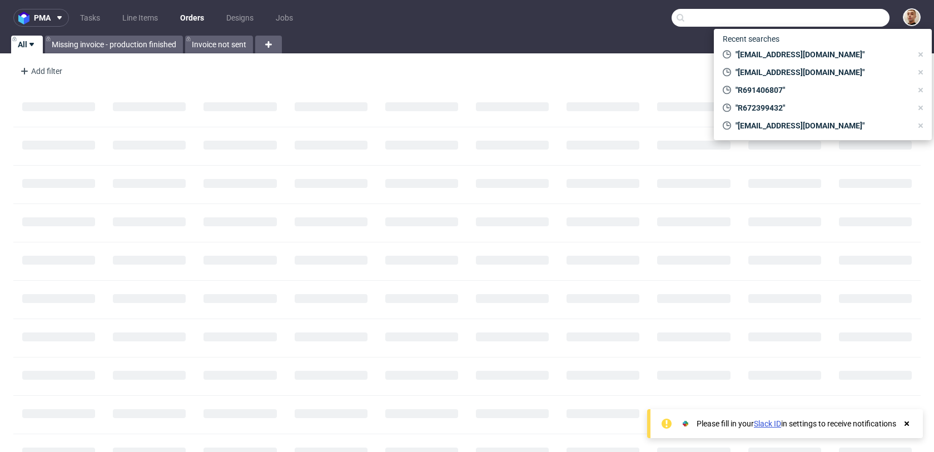
paste input "R131040048"
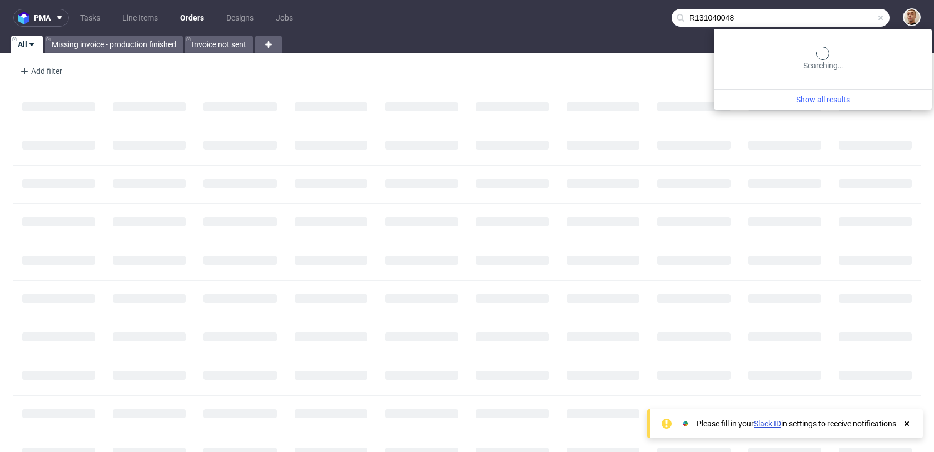
type input "R131040048"
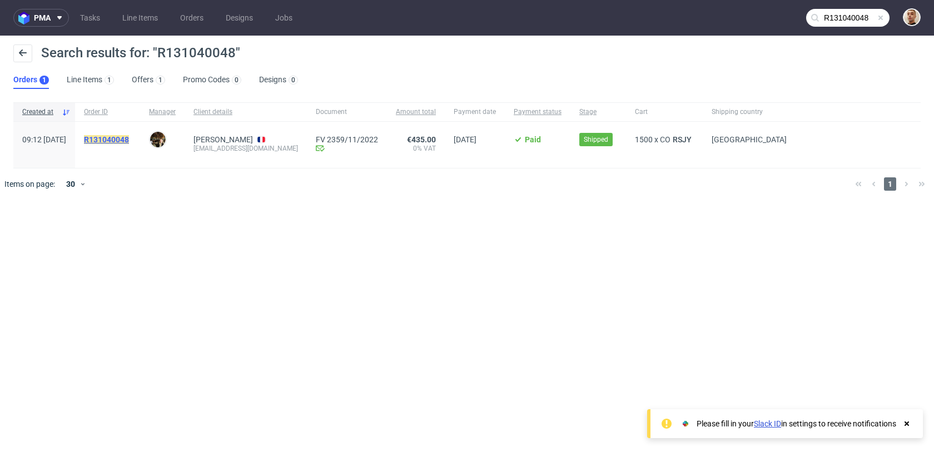
click at [129, 139] on mark "R131040048" at bounding box center [106, 139] width 45 height 9
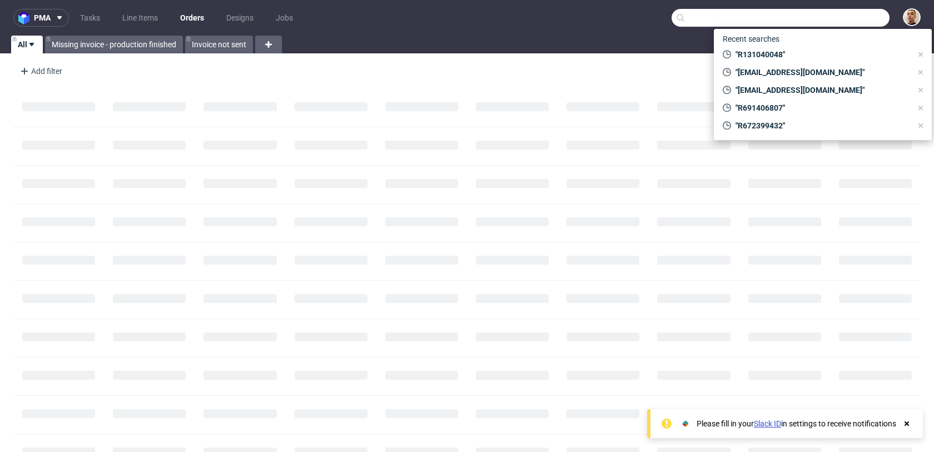
click at [824, 19] on input "text" at bounding box center [781, 18] width 218 height 18
paste input "R131040048"
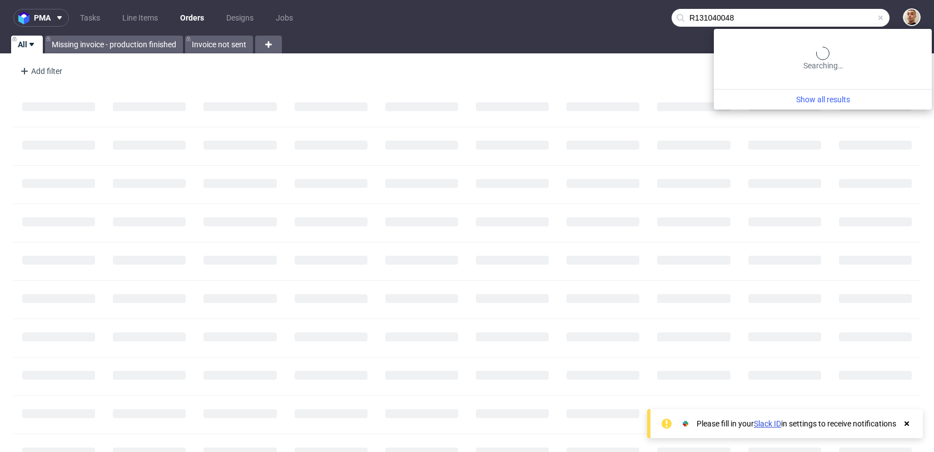
type input "R131040048"
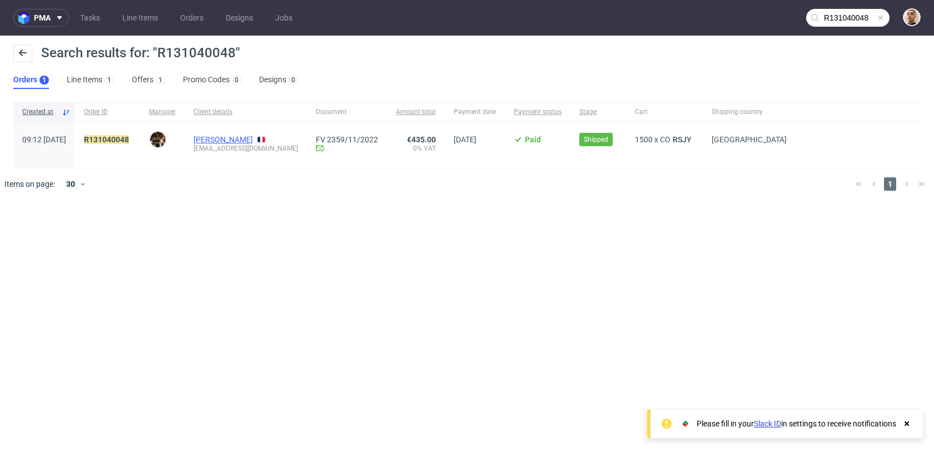
click at [249, 138] on link "[PERSON_NAME]" at bounding box center [224, 139] width 60 height 9
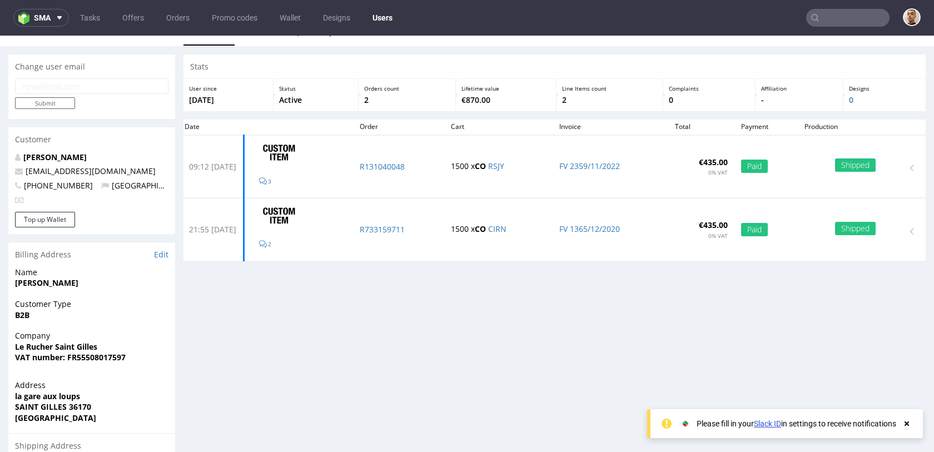
scroll to position [14, 0]
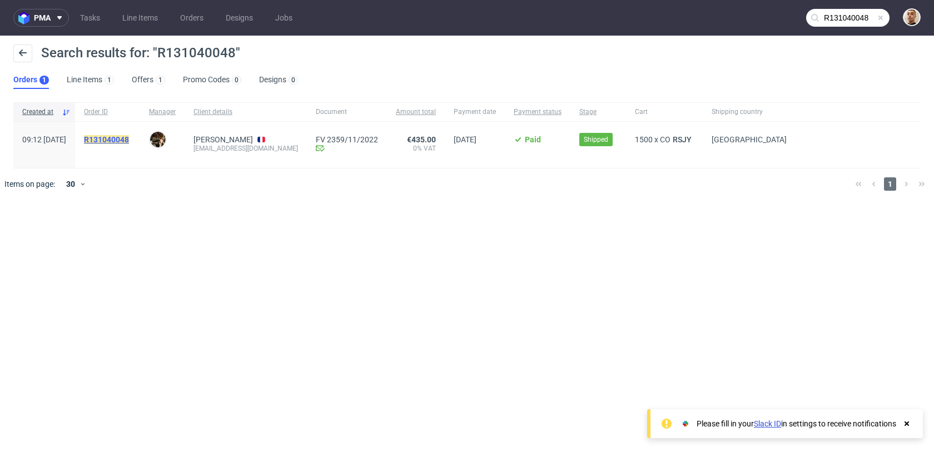
click at [129, 138] on mark "R131040048" at bounding box center [106, 139] width 45 height 9
